Goal: Complete application form

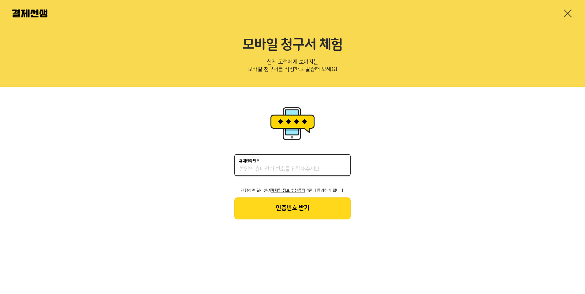
type input "01065543431"
click at [296, 211] on button "인증번호 받기" at bounding box center [292, 209] width 116 height 22
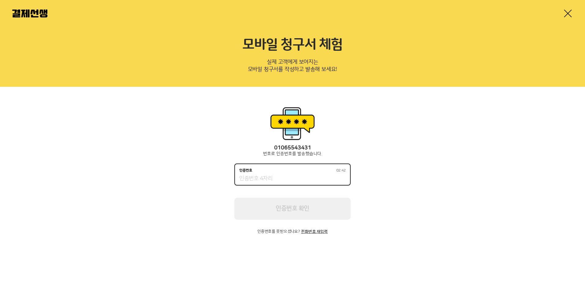
click at [270, 178] on input "인증번호 02:42" at bounding box center [292, 178] width 107 height 7
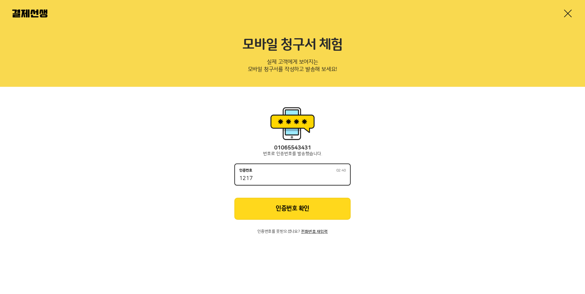
type input "1217"
click at [297, 215] on button "인증번호 확인" at bounding box center [292, 209] width 116 height 22
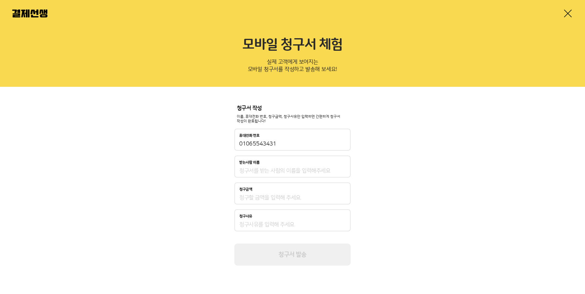
click at [264, 165] on div "받는사람 이름" at bounding box center [292, 167] width 116 height 22
click at [268, 170] on input "받는사람 이름" at bounding box center [292, 170] width 107 height 7
type input "[PERSON_NAME]"
click at [259, 197] on input "청구금액" at bounding box center [292, 197] width 107 height 7
type input "197,000"
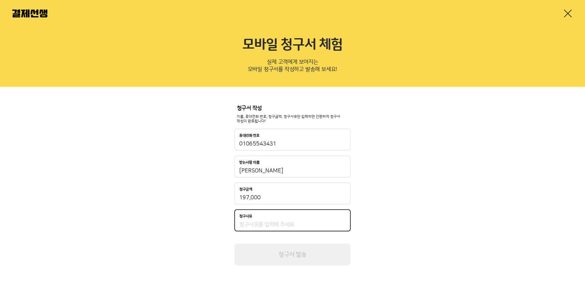
click at [266, 225] on input "청구사유" at bounding box center [292, 224] width 107 height 7
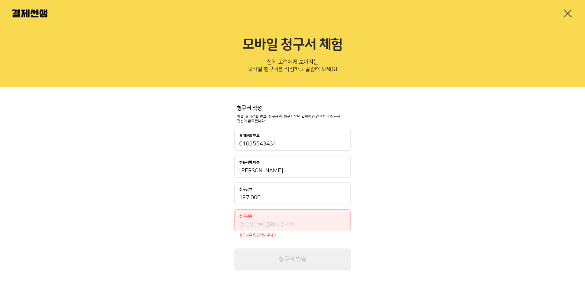
click at [567, 13] on link at bounding box center [568, 14] width 10 height 10
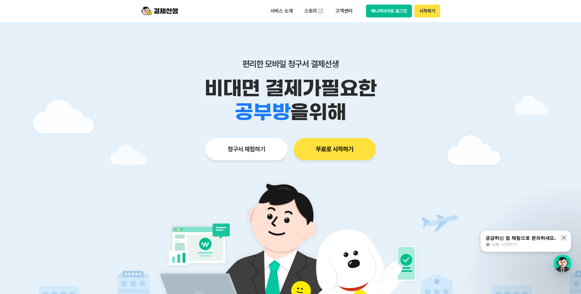
click at [346, 155] on button "무료로 시작하기" at bounding box center [335, 149] width 82 height 22
click at [428, 13] on button "시작하기" at bounding box center [426, 11] width 25 height 13
click at [387, 12] on button "매니저사이트 로그인" at bounding box center [389, 11] width 46 height 13
click at [395, 11] on button "매니저사이트 로그인" at bounding box center [389, 11] width 46 height 13
